Goal: Information Seeking & Learning: Learn about a topic

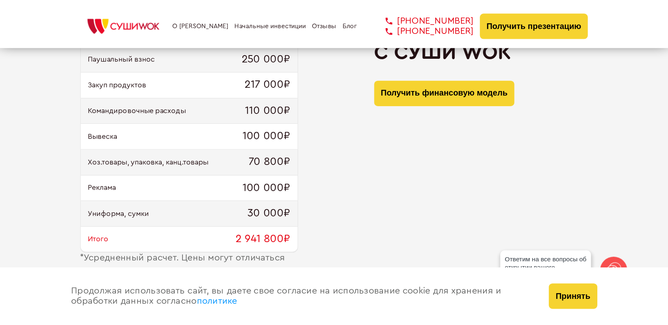
scroll to position [817, 0]
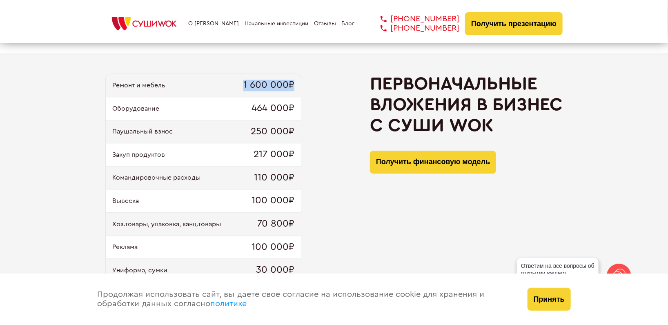
drag, startPoint x: 242, startPoint y: 83, endPoint x: 298, endPoint y: 84, distance: 56.0
click at [298, 84] on div "Ремонт и мебель 1 600 000₽" at bounding box center [203, 85] width 195 height 23
drag, startPoint x: 239, startPoint y: 108, endPoint x: 302, endPoint y: 109, distance: 62.9
click at [302, 109] on div "Ремонт и мебель 1 600 000₽ Оборудование 464 000₽ Паушальный взнос 250 000₽ Заку…" at bounding box center [334, 194] width 458 height 241
click at [236, 112] on div "Оборудование 464 000₽" at bounding box center [203, 108] width 195 height 23
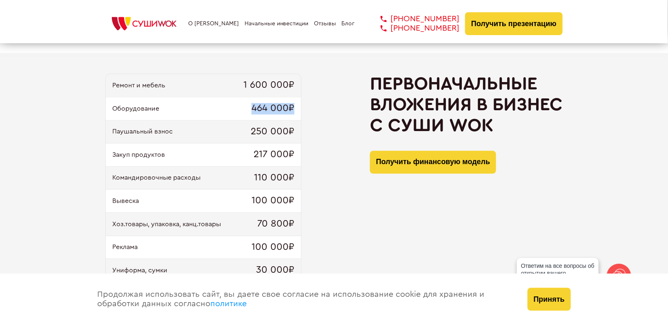
drag, startPoint x: 246, startPoint y: 105, endPoint x: 300, endPoint y: 110, distance: 54.5
click at [300, 110] on div "Оборудование 464 000₽" at bounding box center [203, 108] width 195 height 23
click at [313, 124] on div "Ремонт и мебель 1 600 000₽ Оборудование 464 000₽ Паушальный взнос 250 000₽ Заку…" at bounding box center [334, 194] width 458 height 241
drag, startPoint x: 253, startPoint y: 108, endPoint x: 299, endPoint y: 109, distance: 47.0
click at [299, 109] on div "Оборудование 464 000₽" at bounding box center [203, 108] width 195 height 23
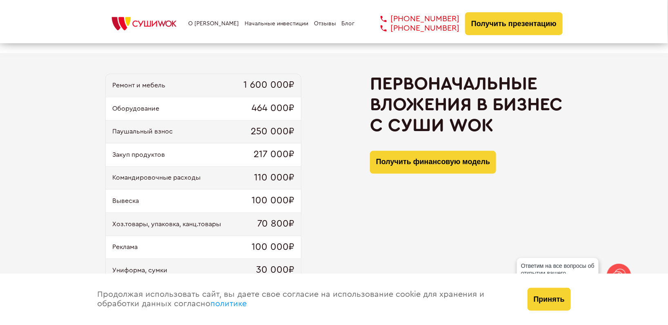
click at [241, 132] on div "Паушальный взнос 250 000₽" at bounding box center [203, 132] width 195 height 23
click at [237, 128] on div "Паушальный взнос 250 000₽" at bounding box center [203, 132] width 195 height 23
drag, startPoint x: 233, startPoint y: 128, endPoint x: 299, endPoint y: 134, distance: 65.6
click at [297, 134] on div "Паушальный взнос 250 000₽" at bounding box center [203, 132] width 195 height 23
click at [226, 132] on div "Паушальный взнос 250 000₽" at bounding box center [203, 132] width 195 height 23
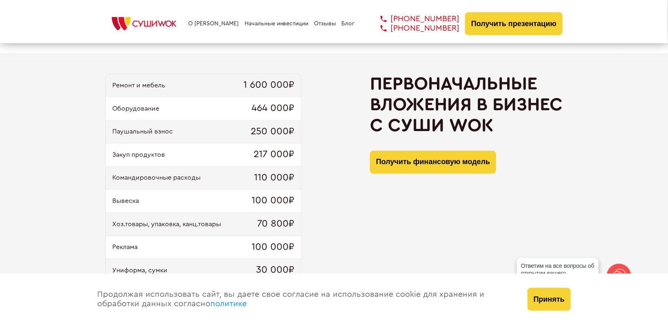
drag, startPoint x: 226, startPoint y: 132, endPoint x: 221, endPoint y: 130, distance: 4.8
click at [225, 132] on div "Паушальный взнос 250 000₽" at bounding box center [203, 132] width 195 height 23
drag, startPoint x: 230, startPoint y: 129, endPoint x: 261, endPoint y: 129, distance: 30.6
click at [293, 129] on div "Паушальный взнос 250 000₽" at bounding box center [203, 132] width 195 height 23
click at [271, 133] on span "250 000₽" at bounding box center [273, 131] width 44 height 11
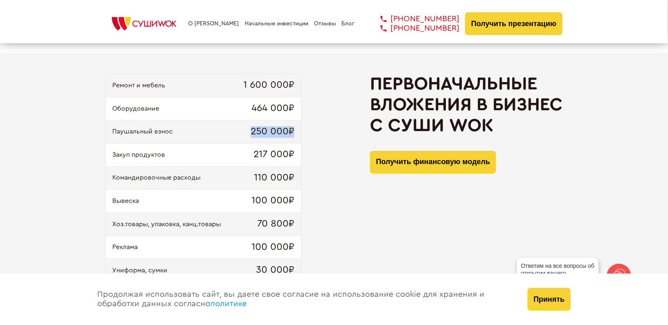
click at [307, 137] on div "Ремонт и мебель 1 600 000₽ Оборудование 464 000₽ Паушальный взнос 250 000₽ Заку…" at bounding box center [334, 194] width 458 height 241
drag, startPoint x: 248, startPoint y: 130, endPoint x: 288, endPoint y: 130, distance: 39.6
click at [288, 130] on div "Паушальный взнос 250 000₽" at bounding box center [203, 132] width 195 height 23
drag, startPoint x: 222, startPoint y: 162, endPoint x: 231, endPoint y: 161, distance: 9.1
click at [222, 162] on div "Закуп продуктов 217 000₽" at bounding box center [203, 154] width 195 height 23
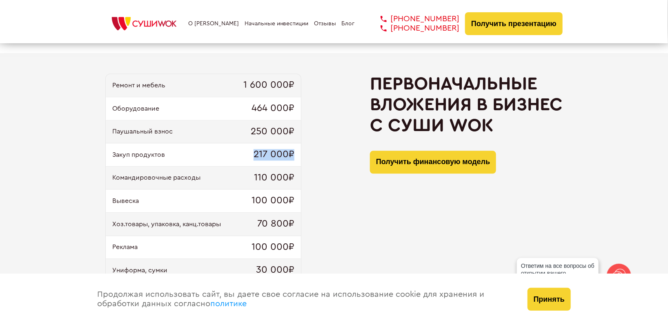
drag, startPoint x: 239, startPoint y: 154, endPoint x: 294, endPoint y: 152, distance: 55.6
click at [294, 152] on div "Закуп продуктов 217 000₽" at bounding box center [203, 154] width 195 height 23
drag, startPoint x: 246, startPoint y: 180, endPoint x: 299, endPoint y: 178, distance: 53.2
click at [299, 178] on div "Командировочные расходы 110 000₽" at bounding box center [203, 178] width 195 height 23
click at [327, 188] on div "Ремонт и мебель 1 600 000₽ Оборудование 464 000₽ Паушальный взнос 250 000₽ Заку…" at bounding box center [334, 194] width 458 height 241
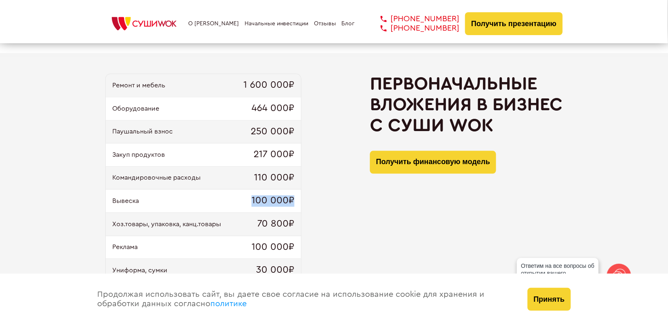
drag, startPoint x: 247, startPoint y: 199, endPoint x: 298, endPoint y: 196, distance: 50.8
click at [298, 196] on div "Вывеска 100 000₽" at bounding box center [203, 201] width 195 height 23
drag, startPoint x: 258, startPoint y: 227, endPoint x: 288, endPoint y: 223, distance: 30.4
click at [286, 224] on div "Хоз.товары, упаковка, канц.товары 70 800₽" at bounding box center [203, 224] width 195 height 23
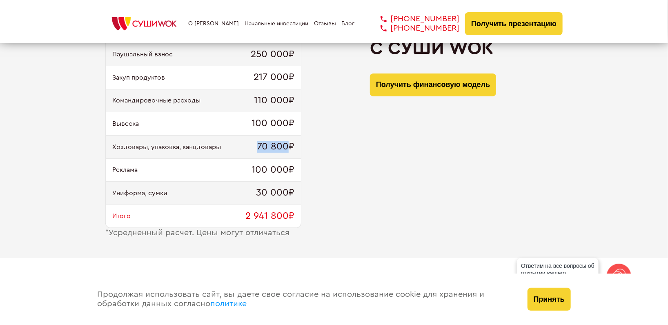
scroll to position [908, 0]
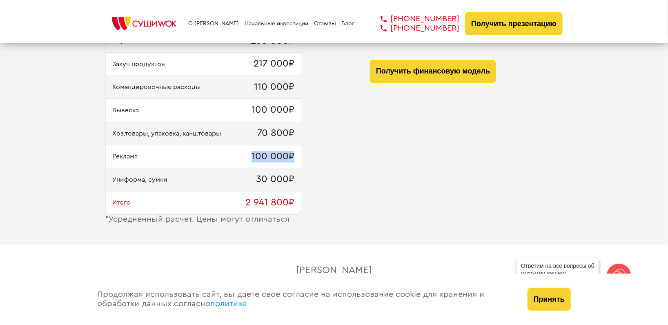
drag, startPoint x: 253, startPoint y: 159, endPoint x: 294, endPoint y: 160, distance: 40.9
click at [294, 160] on span "100 000₽" at bounding box center [273, 156] width 43 height 11
click at [322, 181] on div "Ремонт и мебель 1 600 000₽ Оборудование 464 000₽ Паушальный взнос 250 000₽ Заку…" at bounding box center [334, 103] width 458 height 241
drag, startPoint x: 238, startPoint y: 183, endPoint x: 306, endPoint y: 180, distance: 67.5
click at [304, 178] on div "Ремонт и мебель 1 600 000₽ Оборудование 464 000₽ Паушальный взнос 250 000₽ Заку…" at bounding box center [334, 103] width 458 height 241
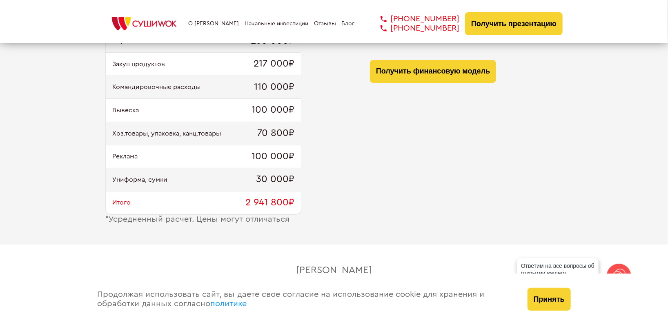
click at [324, 195] on div "Ремонт и мебель 1 600 000₽ Оборудование 464 000₽ Паушальный взнос 250 000₽ Заку…" at bounding box center [334, 103] width 458 height 241
drag, startPoint x: 240, startPoint y: 199, endPoint x: 307, endPoint y: 199, distance: 67.4
click at [307, 199] on div "Ремонт и мебель 1 600 000₽ Оборудование 464 000₽ Паушальный взнос 250 000₽ Заку…" at bounding box center [334, 103] width 458 height 241
click at [324, 202] on div "Ремонт и мебель 1 600 000₽ Оборудование 464 000₽ Паушальный взнос 250 000₽ Заку…" at bounding box center [334, 103] width 458 height 241
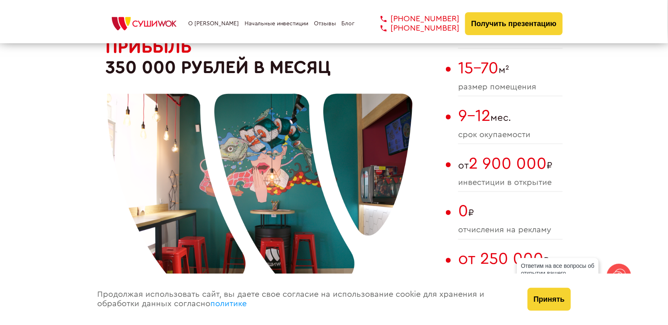
scroll to position [590, 0]
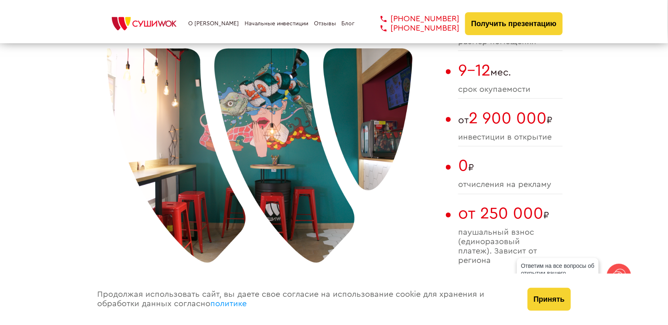
click at [364, 136] on div at bounding box center [260, 138] width 306 height 306
drag, startPoint x: 363, startPoint y: 133, endPoint x: 378, endPoint y: 142, distance: 17.5
click at [377, 142] on div at bounding box center [260, 138] width 306 height 306
click at [384, 148] on div at bounding box center [260, 138] width 306 height 306
click at [392, 145] on div at bounding box center [260, 138] width 306 height 306
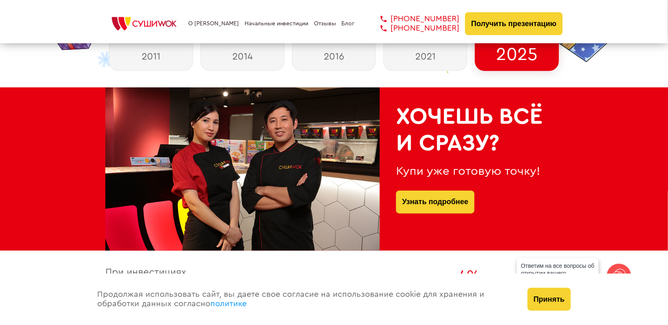
scroll to position [181, 0]
